Goal: Check status

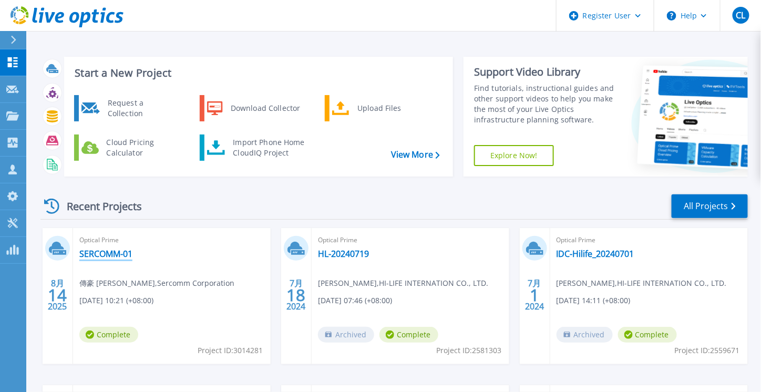
click at [98, 253] on link "SERCOMM-01" at bounding box center [105, 254] width 53 height 11
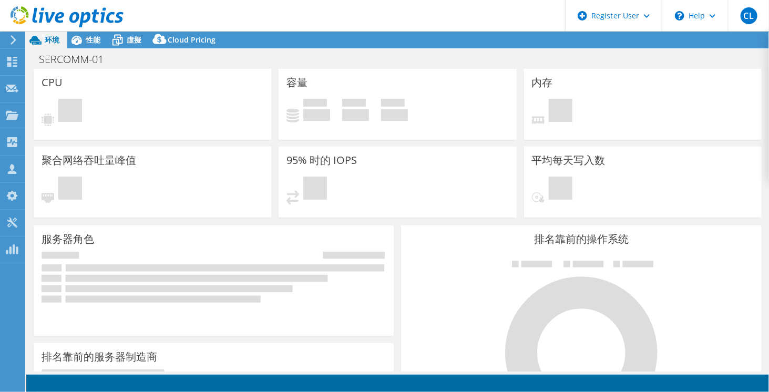
select select "USD"
select select "[GEOGRAPHIC_DATA]"
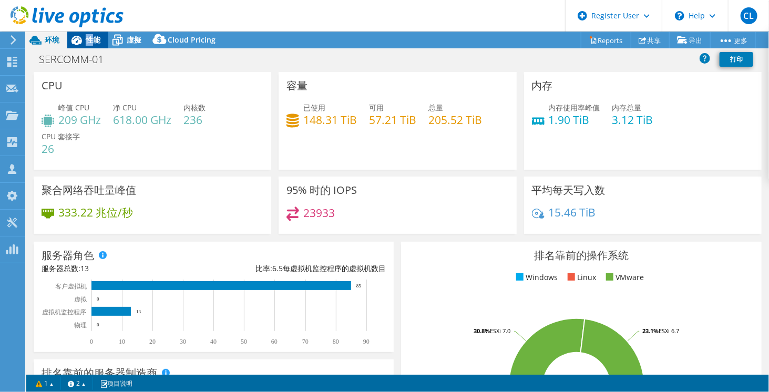
click at [89, 41] on span "性能" at bounding box center [93, 40] width 15 height 10
